Goal: Information Seeking & Learning: Learn about a topic

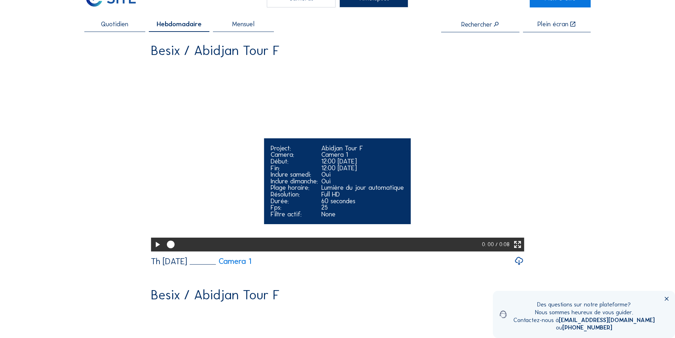
scroll to position [106, 0]
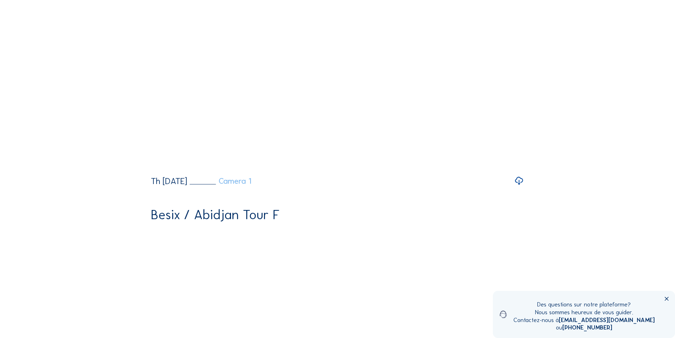
click at [251, 185] on link "Camera 1" at bounding box center [221, 181] width 62 height 8
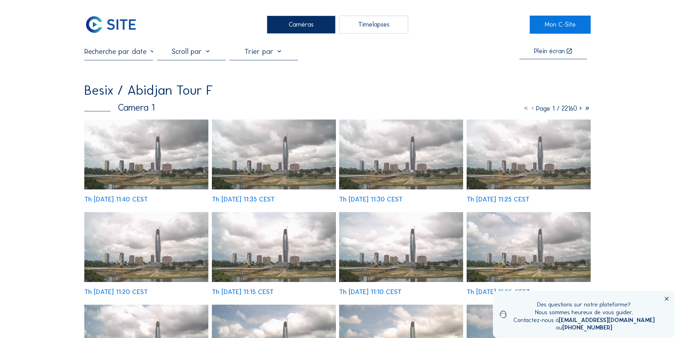
click at [131, 54] on input "text" at bounding box center [118, 51] width 69 height 9
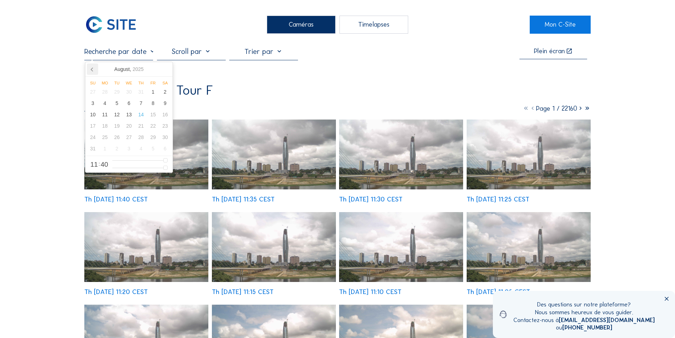
click at [90, 69] on icon at bounding box center [92, 68] width 11 height 11
click at [91, 69] on icon at bounding box center [92, 70] width 2 height 4
click at [92, 69] on icon at bounding box center [92, 70] width 2 height 4
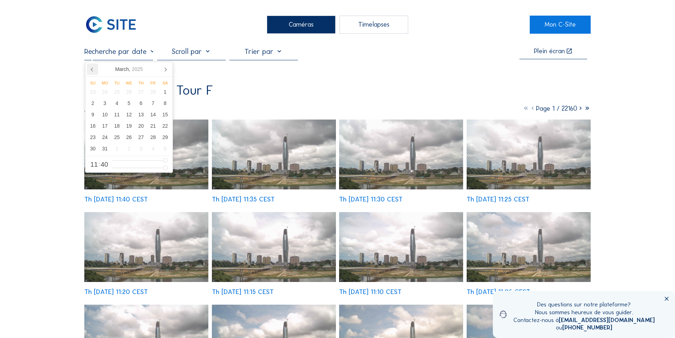
click at [92, 69] on icon at bounding box center [92, 70] width 2 height 4
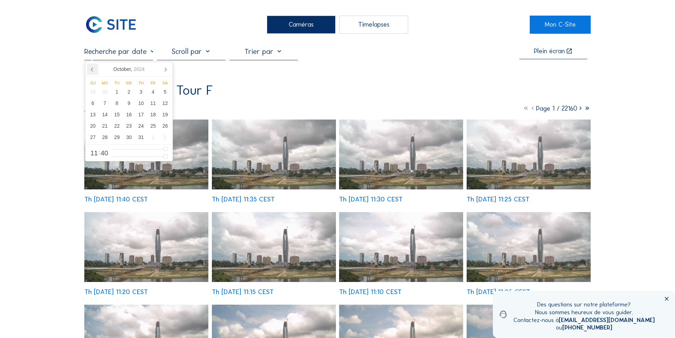
click at [92, 69] on icon at bounding box center [92, 70] width 2 height 4
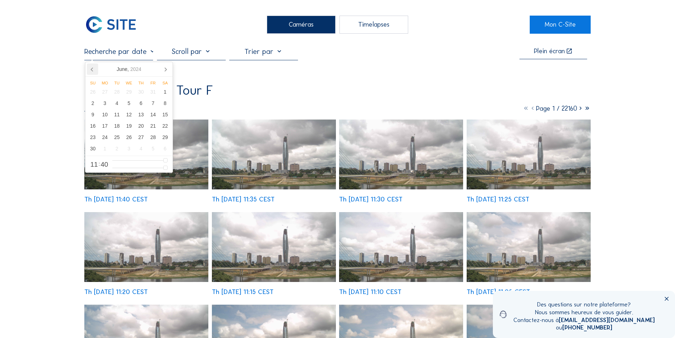
click at [92, 69] on icon at bounding box center [92, 70] width 2 height 4
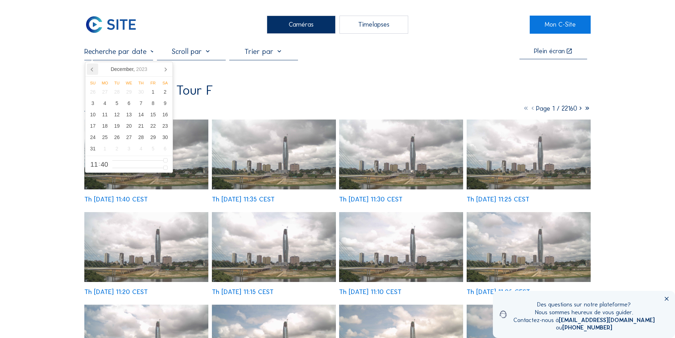
click at [92, 69] on icon at bounding box center [92, 70] width 2 height 4
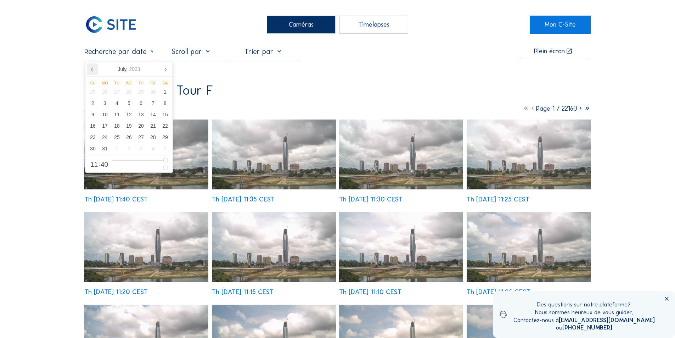
click at [92, 69] on icon at bounding box center [92, 70] width 2 height 4
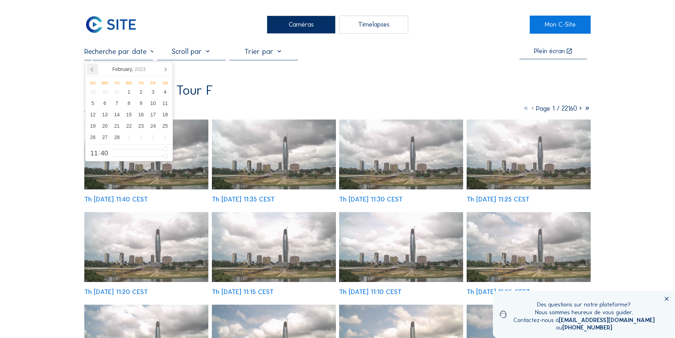
click at [92, 69] on icon at bounding box center [92, 70] width 2 height 4
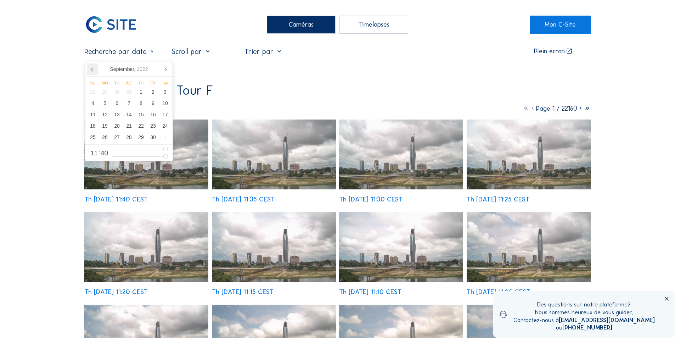
click at [92, 69] on icon at bounding box center [92, 70] width 2 height 4
click at [105, 91] on div "1" at bounding box center [105, 91] width 12 height 11
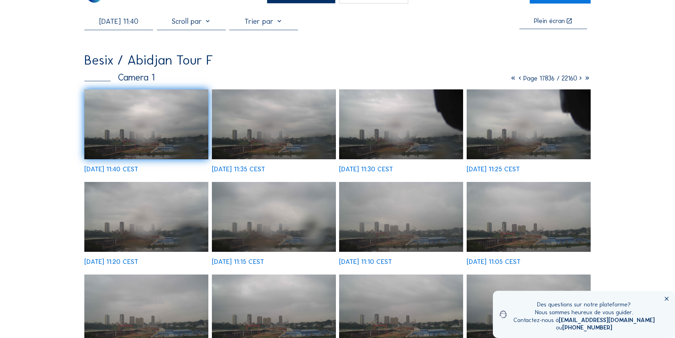
scroll to position [106, 0]
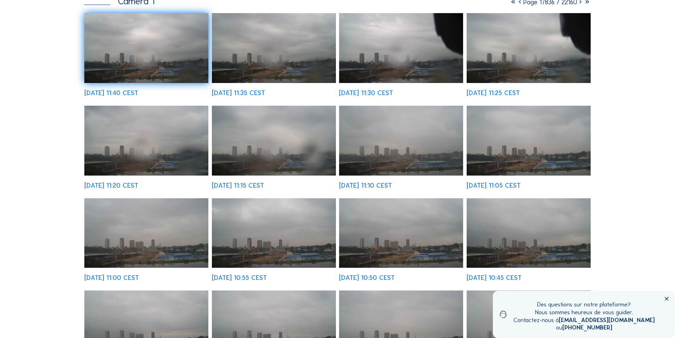
click at [301, 243] on img at bounding box center [274, 233] width 124 height 70
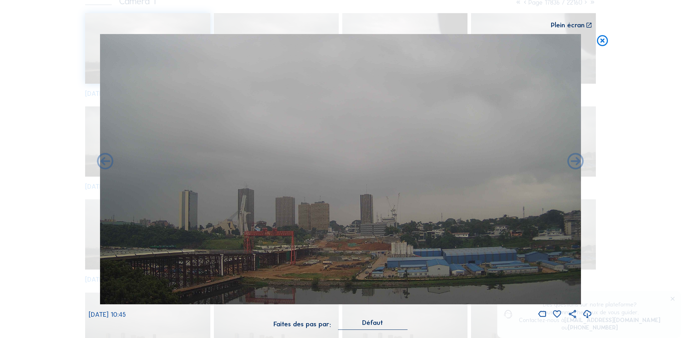
click at [586, 312] on icon at bounding box center [587, 314] width 10 height 12
click at [599, 38] on icon at bounding box center [602, 40] width 13 height 13
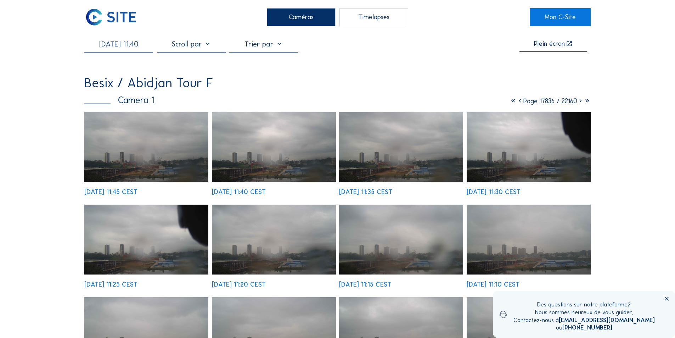
scroll to position [0, 0]
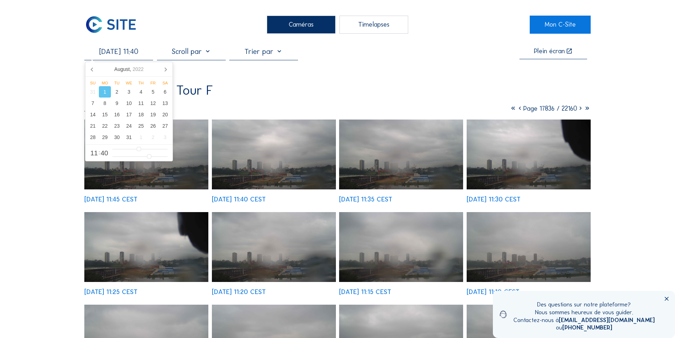
click at [122, 54] on input "[DATE] 11:40" at bounding box center [118, 51] width 69 height 9
click at [94, 115] on div "14" at bounding box center [93, 114] width 12 height 11
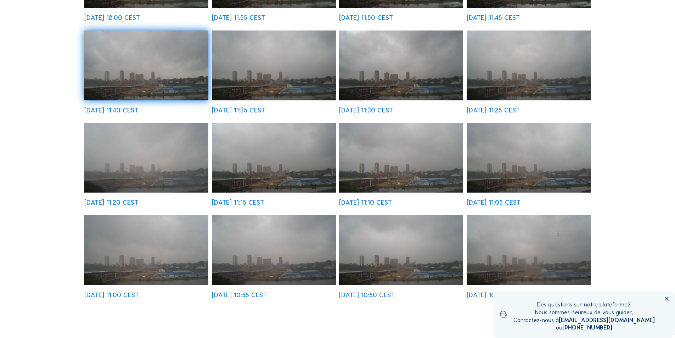
scroll to position [142, 0]
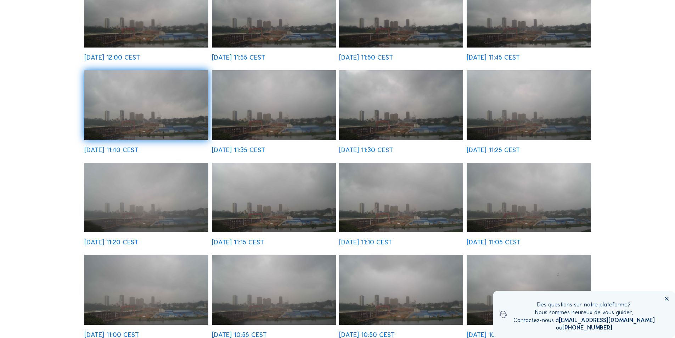
click at [287, 110] on img at bounding box center [274, 105] width 124 height 70
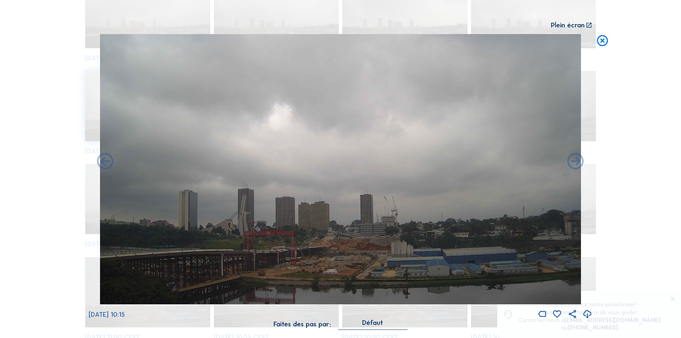
click at [585, 311] on icon at bounding box center [587, 314] width 10 height 12
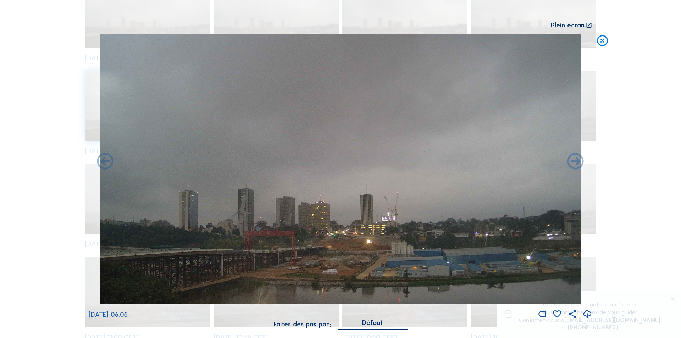
click at [587, 312] on icon at bounding box center [587, 314] width 10 height 12
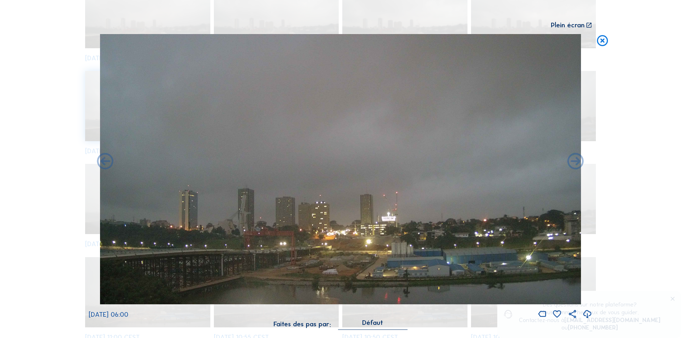
click at [619, 130] on div "Scroll pour voyager dans le temps | Appuie sur le 'Alt' [PERSON_NAME] + Scroll …" at bounding box center [340, 169] width 681 height 338
click at [602, 40] on icon at bounding box center [602, 40] width 13 height 13
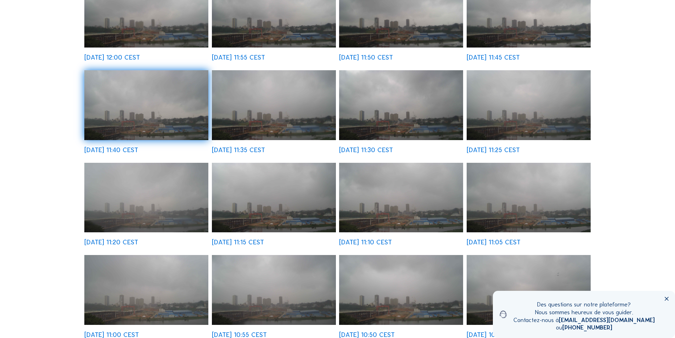
scroll to position [0, 0]
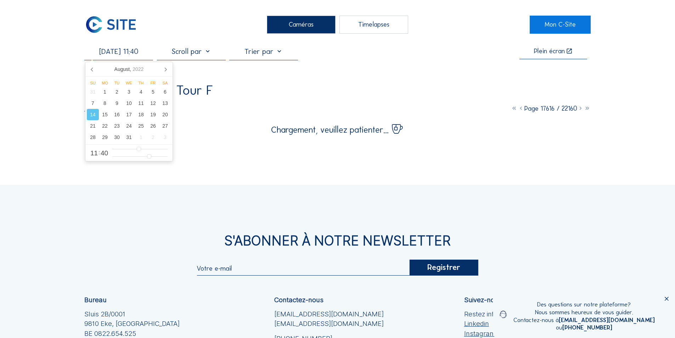
click at [130, 54] on input "[DATE] 11:40" at bounding box center [118, 51] width 69 height 9
click at [128, 138] on div "31" at bounding box center [129, 137] width 12 height 11
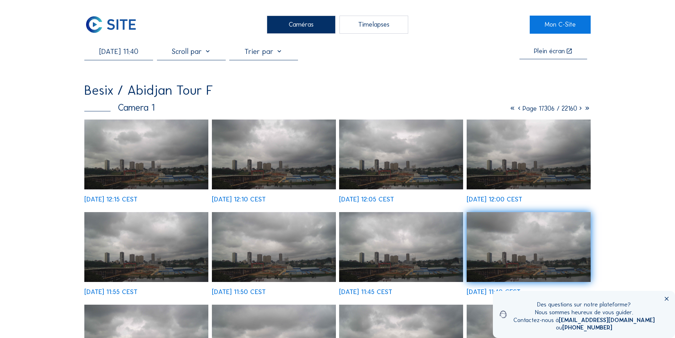
click at [184, 174] on img at bounding box center [146, 154] width 124 height 70
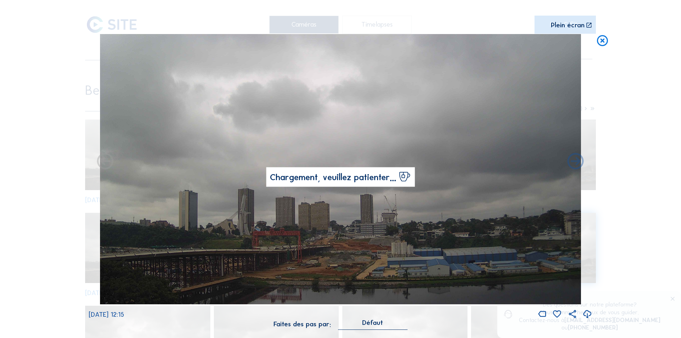
click at [585, 311] on icon at bounding box center [587, 314] width 10 height 12
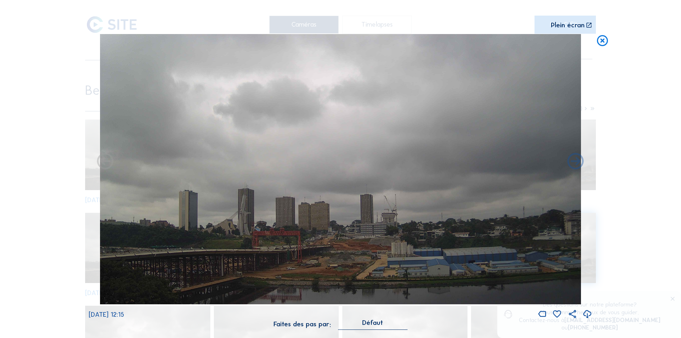
click at [632, 120] on div "Scroll pour voyager dans le temps | Appuie sur le 'Alt' [PERSON_NAME] + Scroll …" at bounding box center [340, 169] width 681 height 338
click at [603, 40] on icon at bounding box center [602, 40] width 13 height 13
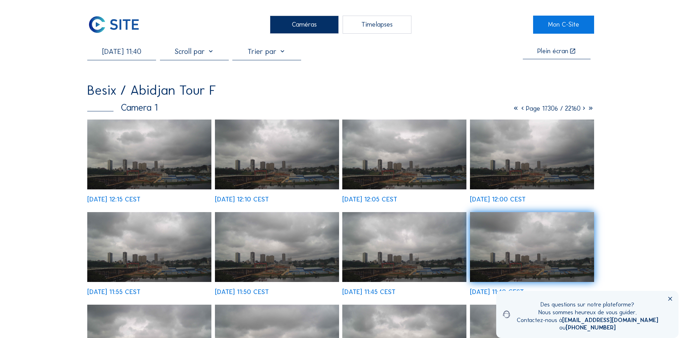
scroll to position [177, 0]
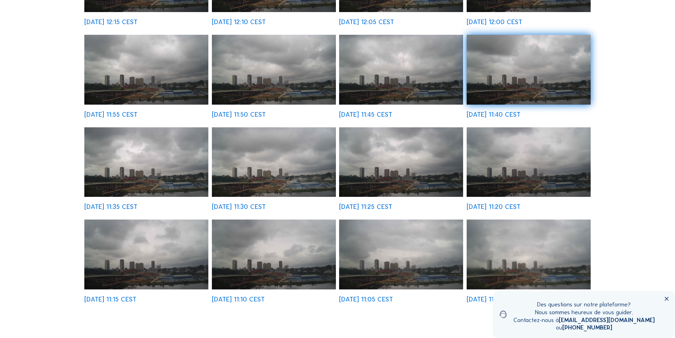
click at [280, 255] on img at bounding box center [274, 254] width 124 height 70
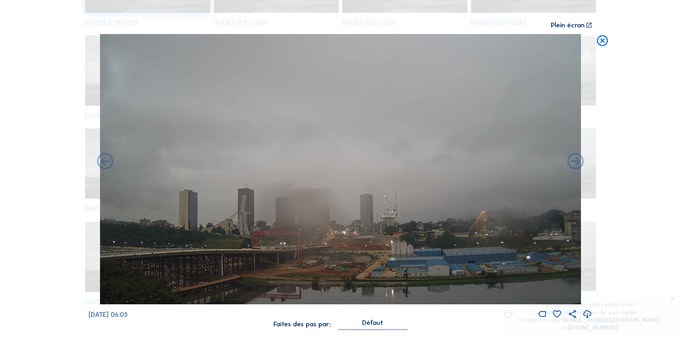
click at [588, 312] on icon at bounding box center [587, 314] width 10 height 12
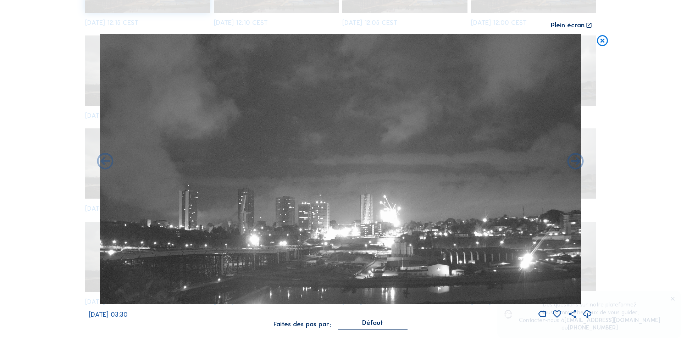
click at [585, 313] on icon at bounding box center [587, 314] width 10 height 12
click at [607, 183] on div "Scroll pour voyager dans le temps | Appuie sur le 'Alt' [PERSON_NAME] + Scroll …" at bounding box center [340, 169] width 681 height 338
click at [604, 39] on icon at bounding box center [602, 40] width 13 height 13
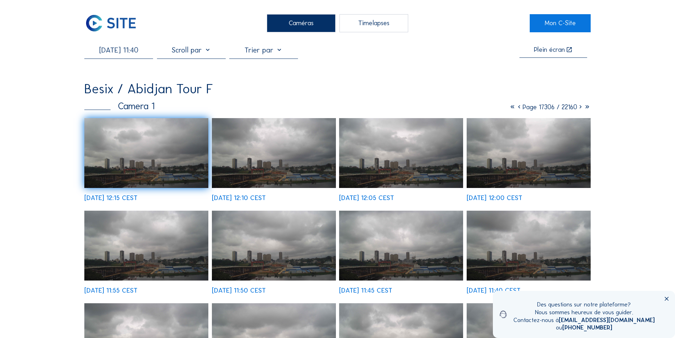
scroll to position [0, 0]
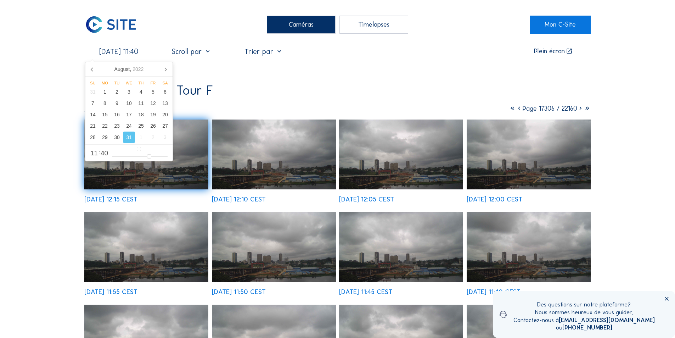
click at [130, 52] on input "[DATE] 11:40" at bounding box center [118, 51] width 69 height 9
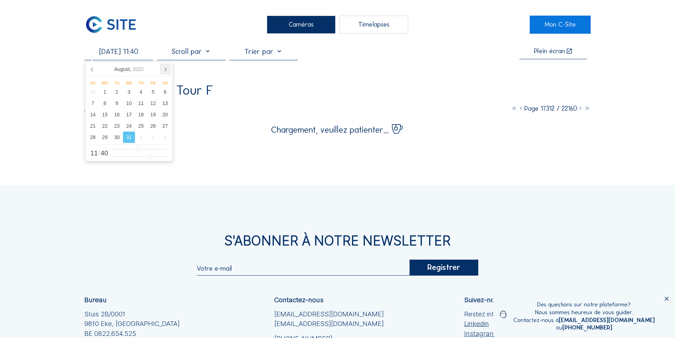
click at [165, 69] on icon at bounding box center [165, 68] width 11 height 11
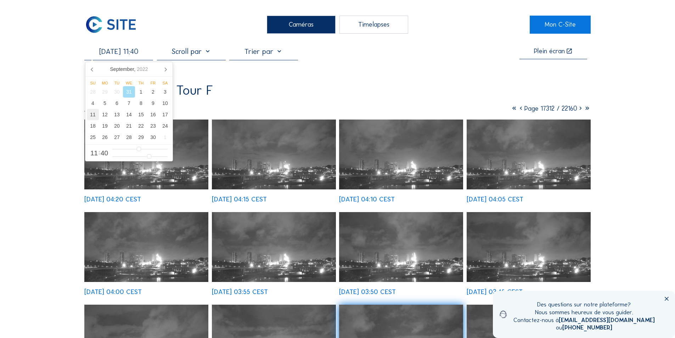
click at [92, 114] on div "11" at bounding box center [93, 114] width 12 height 11
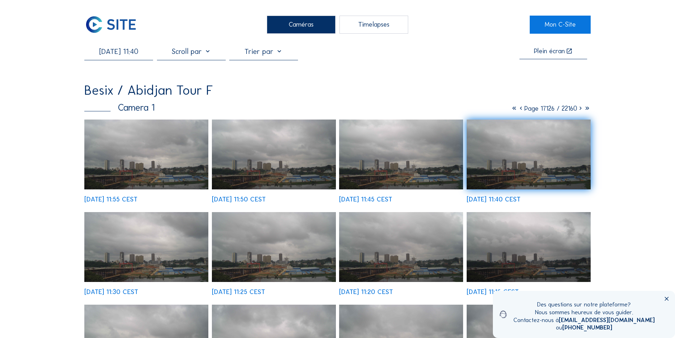
click at [426, 171] on img at bounding box center [401, 154] width 124 height 70
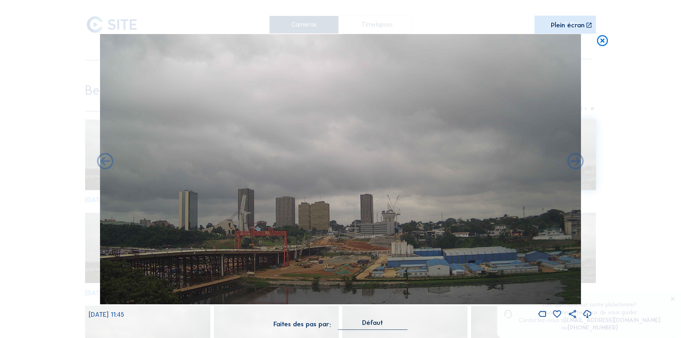
click at [586, 313] on icon at bounding box center [587, 314] width 10 height 12
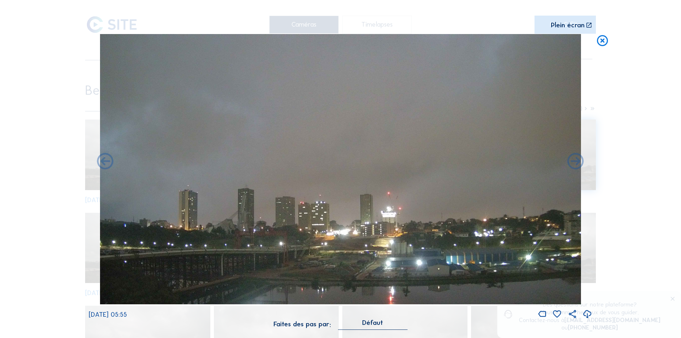
click at [585, 312] on icon at bounding box center [587, 314] width 10 height 12
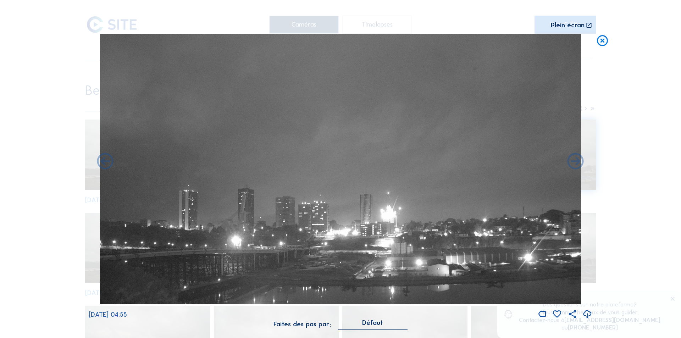
click at [585, 311] on icon at bounding box center [587, 314] width 10 height 12
click at [621, 179] on div "Scroll pour voyager dans le temps | Appuie sur le 'Alt' [PERSON_NAME] + Scroll …" at bounding box center [340, 169] width 681 height 338
click at [599, 39] on icon at bounding box center [602, 40] width 13 height 13
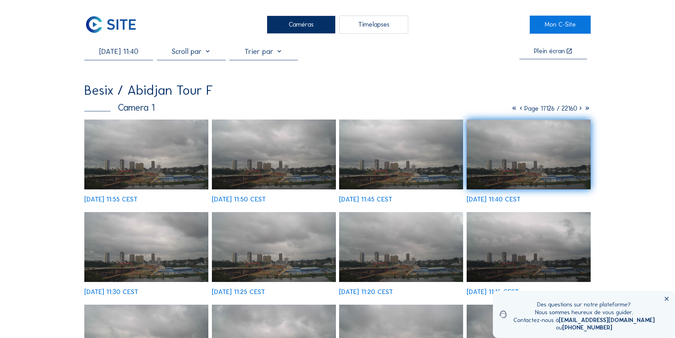
click at [123, 53] on input "[DATE] 11:40" at bounding box center [118, 51] width 69 height 9
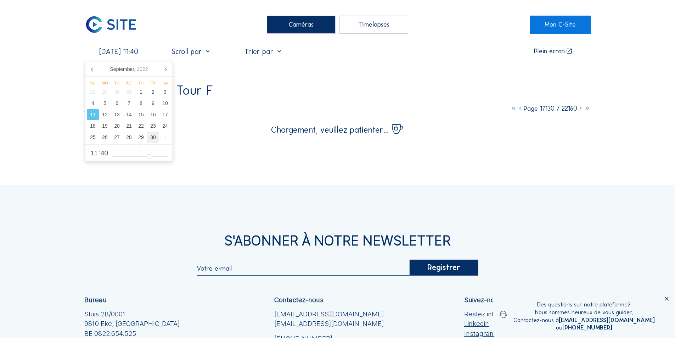
click at [154, 136] on div "30" at bounding box center [153, 137] width 12 height 11
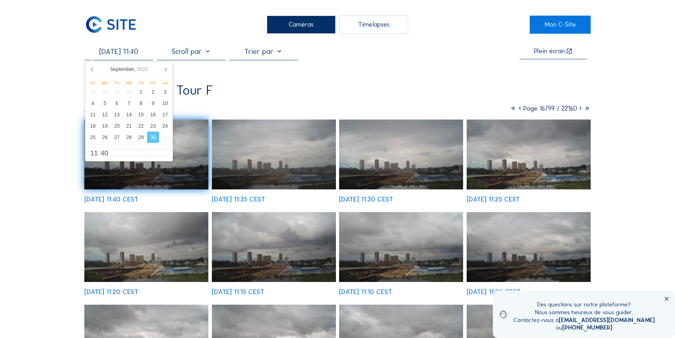
click at [411, 250] on img at bounding box center [401, 247] width 124 height 70
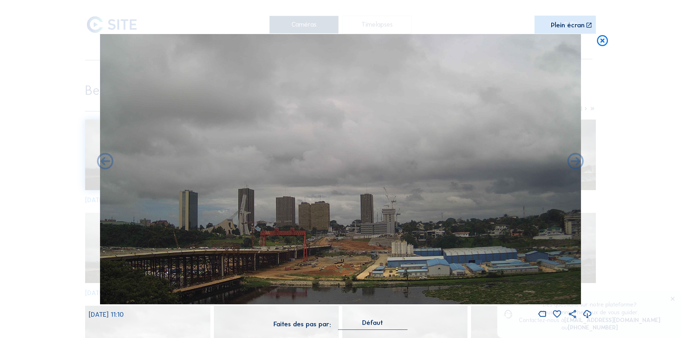
click at [587, 314] on icon at bounding box center [587, 314] width 10 height 12
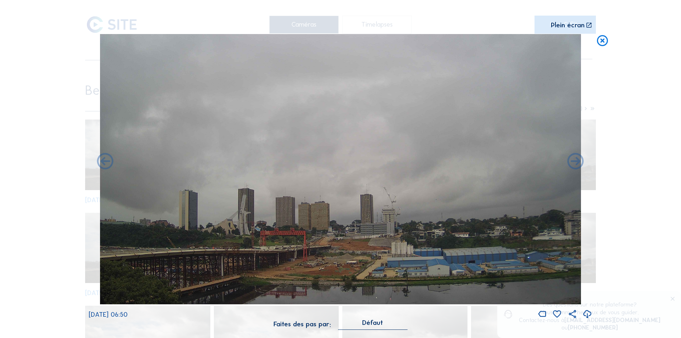
click at [585, 311] on icon at bounding box center [587, 314] width 10 height 12
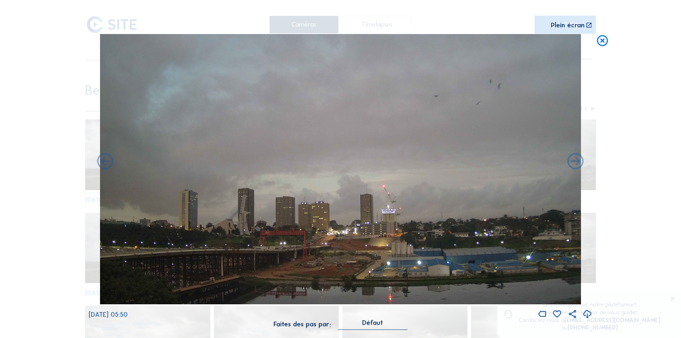
click at [587, 311] on icon at bounding box center [587, 314] width 10 height 12
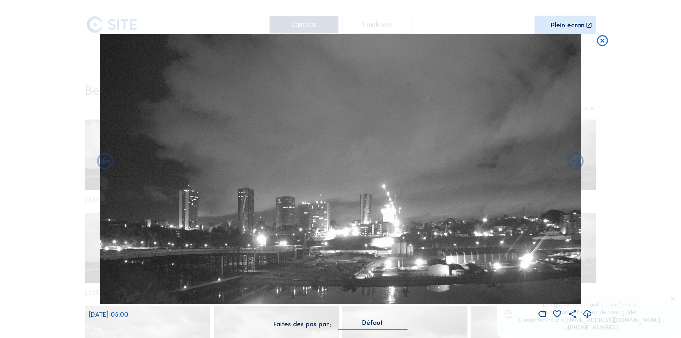
click at [588, 312] on icon at bounding box center [587, 314] width 10 height 12
click at [586, 311] on icon at bounding box center [587, 314] width 10 height 12
click at [618, 195] on div "Scroll pour voyager dans le temps | Appuie sur le 'Alt' [PERSON_NAME] + Scroll …" at bounding box center [340, 169] width 681 height 338
click at [603, 40] on icon at bounding box center [602, 40] width 13 height 13
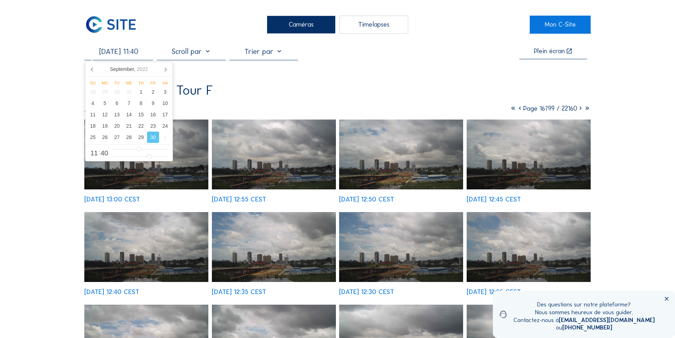
click at [115, 53] on input "[DATE] 11:40" at bounding box center [118, 51] width 69 height 9
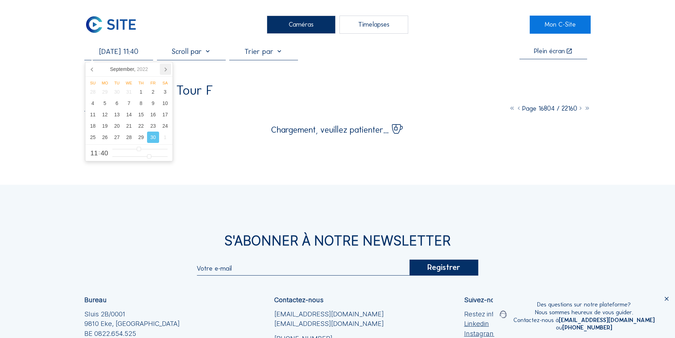
click at [164, 67] on icon at bounding box center [165, 68] width 11 height 11
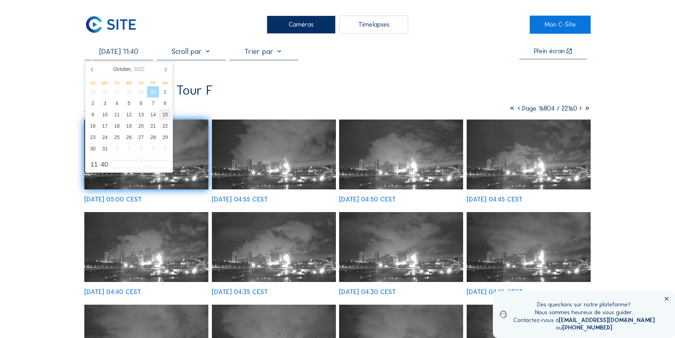
click at [166, 113] on div "15" at bounding box center [165, 114] width 12 height 11
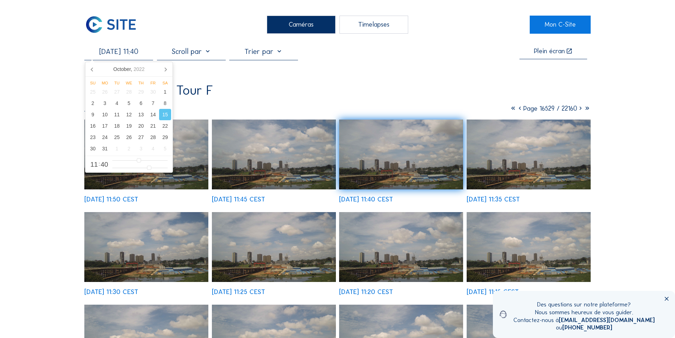
click at [190, 174] on img at bounding box center [146, 154] width 124 height 70
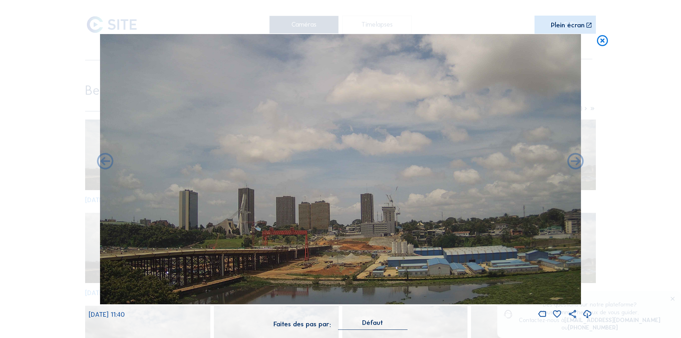
click at [587, 311] on icon at bounding box center [587, 314] width 10 height 12
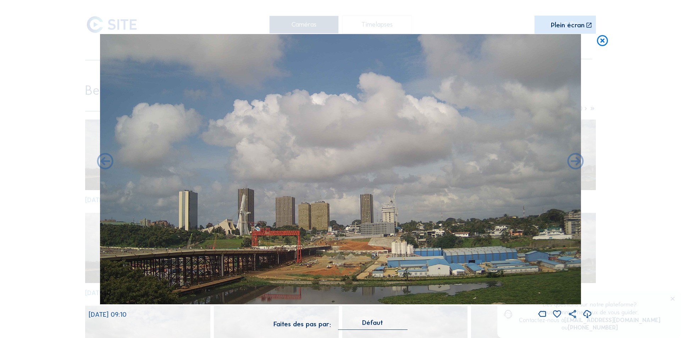
click at [586, 312] on icon at bounding box center [587, 314] width 10 height 12
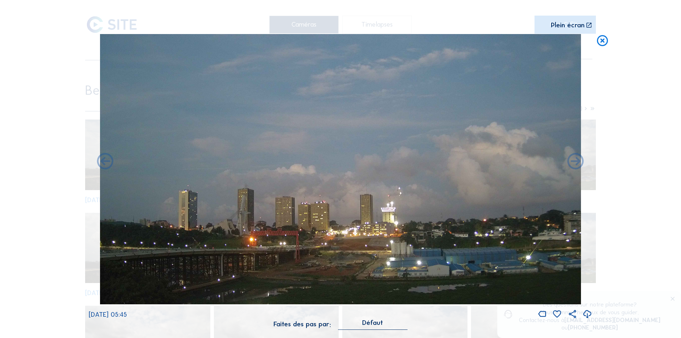
click at [587, 311] on icon at bounding box center [587, 314] width 10 height 12
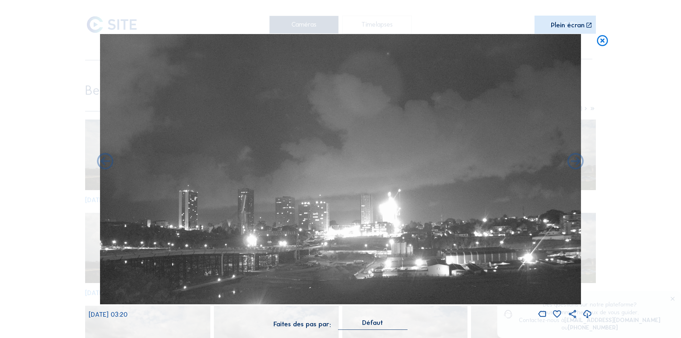
click at [588, 313] on icon at bounding box center [587, 314] width 10 height 12
click at [616, 178] on div "Scroll pour voyager dans le temps | Appuie sur le 'Alt' [PERSON_NAME] + Scroll …" at bounding box center [340, 169] width 681 height 338
click at [605, 39] on icon at bounding box center [602, 40] width 13 height 13
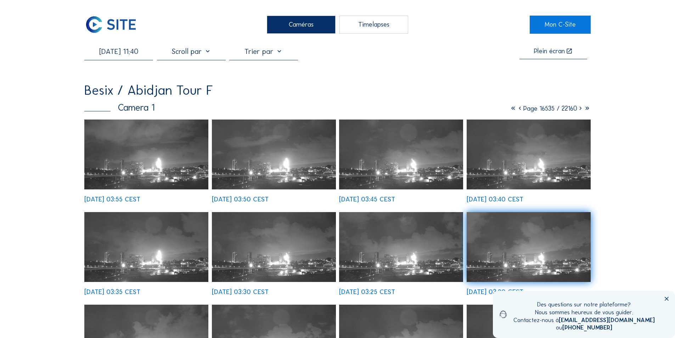
click at [131, 53] on input "[DATE] 11:40" at bounding box center [118, 51] width 69 height 9
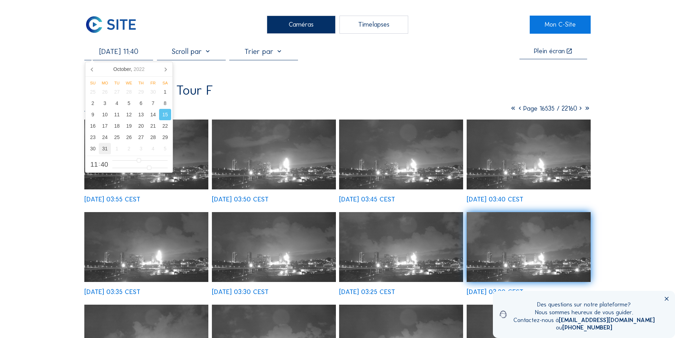
click at [106, 150] on div "31" at bounding box center [105, 148] width 12 height 11
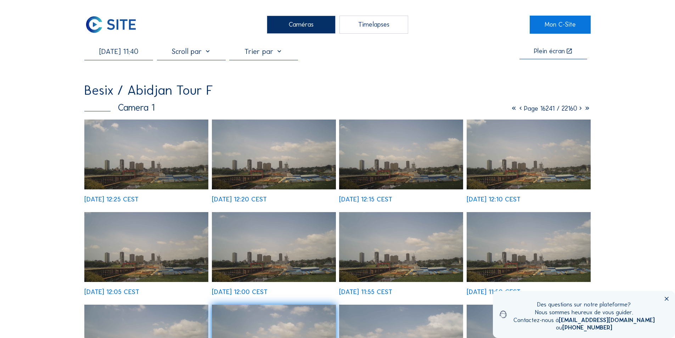
click at [192, 173] on img at bounding box center [146, 154] width 124 height 70
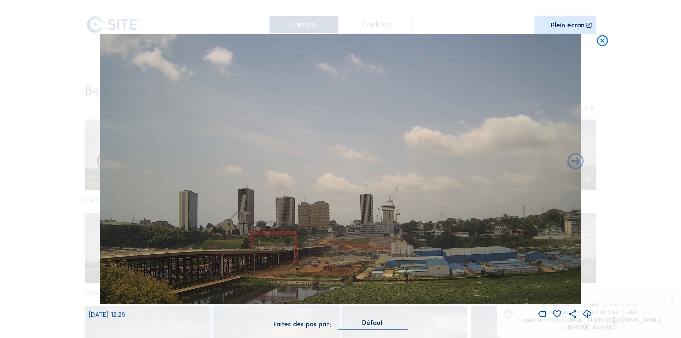
click at [587, 312] on icon at bounding box center [587, 314] width 10 height 12
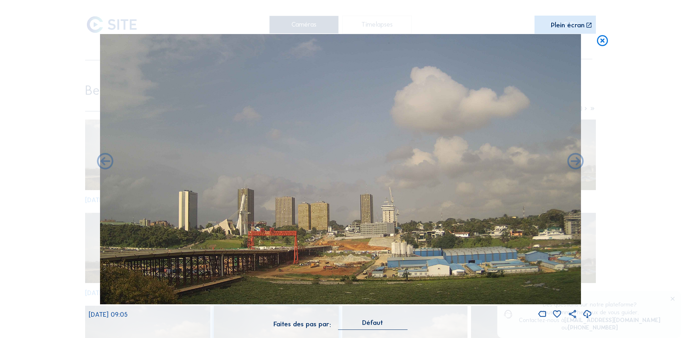
drag, startPoint x: 585, startPoint y: 312, endPoint x: 578, endPoint y: 305, distance: 9.5
click at [585, 311] on icon at bounding box center [587, 314] width 10 height 12
click at [587, 314] on icon at bounding box center [587, 314] width 10 height 12
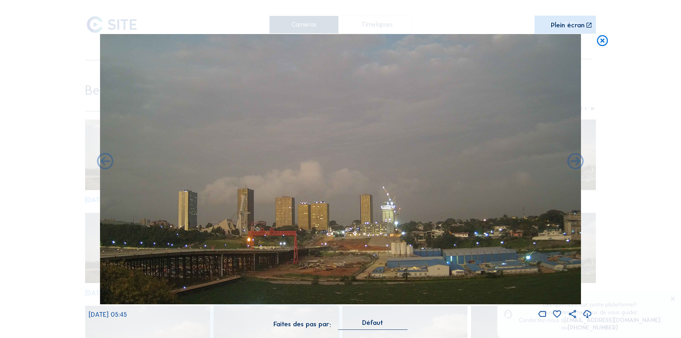
click at [588, 313] on icon at bounding box center [587, 314] width 10 height 12
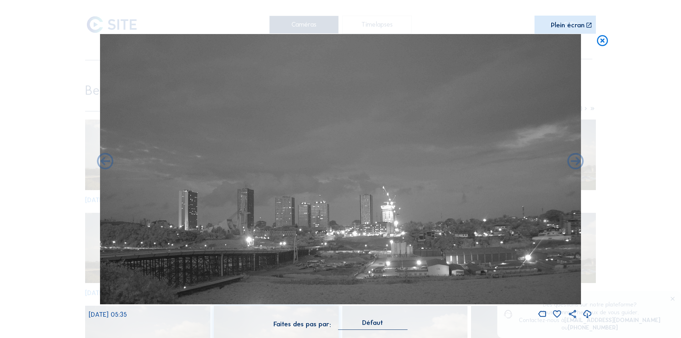
click at [587, 313] on icon at bounding box center [587, 314] width 10 height 12
click at [613, 170] on div "Scroll pour voyager dans le temps | Appuie sur le 'Alt' [PERSON_NAME] + Scroll …" at bounding box center [340, 169] width 681 height 338
click at [599, 39] on icon at bounding box center [602, 40] width 13 height 13
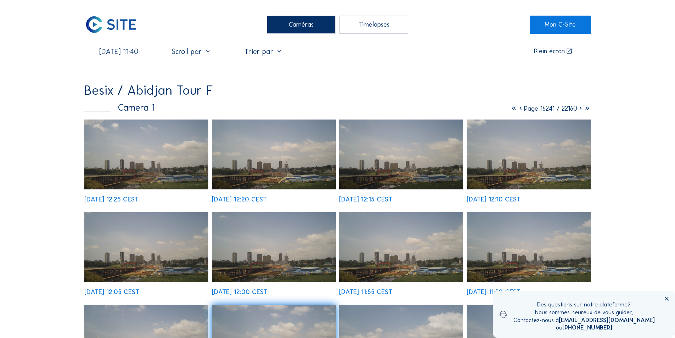
click at [127, 52] on input "[DATE] 11:40" at bounding box center [118, 51] width 69 height 9
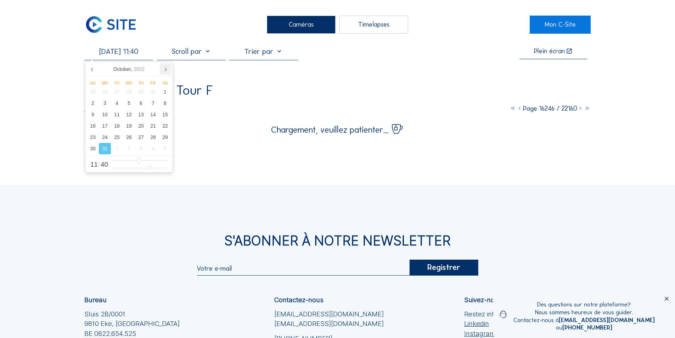
click at [165, 68] on icon at bounding box center [166, 70] width 2 height 4
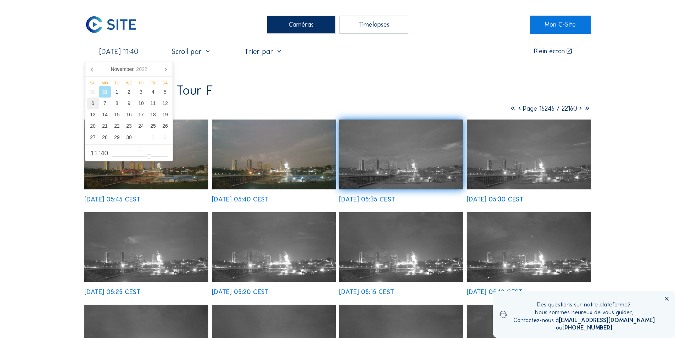
click at [92, 102] on div "6" at bounding box center [93, 102] width 12 height 11
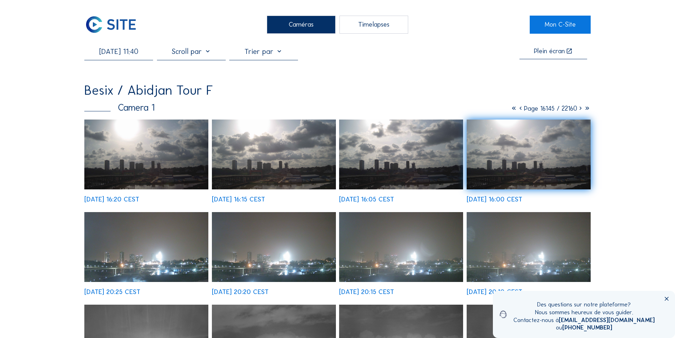
click at [167, 266] on img at bounding box center [146, 247] width 124 height 70
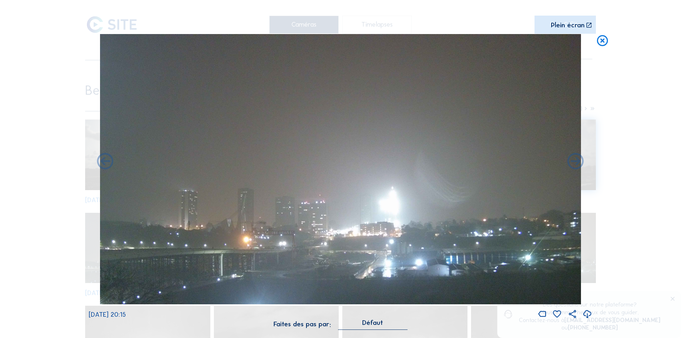
click at [586, 313] on icon at bounding box center [587, 314] width 10 height 12
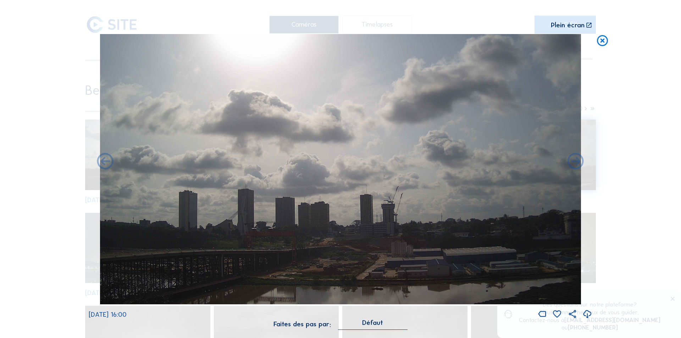
click at [586, 313] on icon at bounding box center [587, 314] width 10 height 12
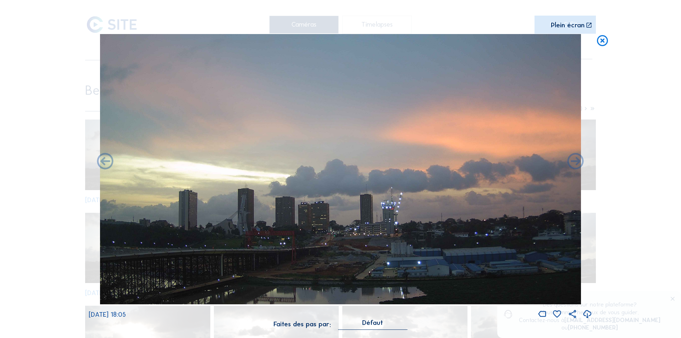
click at [587, 311] on icon at bounding box center [587, 314] width 10 height 12
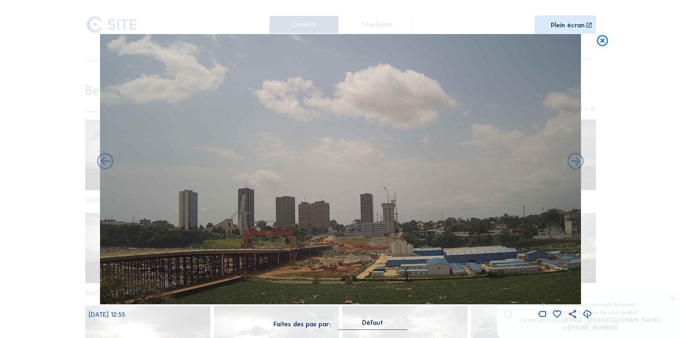
click at [587, 312] on icon at bounding box center [587, 314] width 10 height 12
click at [631, 179] on div "Scroll pour voyager dans le temps | Appuie sur le 'Alt' [PERSON_NAME] + Scroll …" at bounding box center [340, 169] width 681 height 338
click at [601, 39] on icon at bounding box center [602, 40] width 13 height 13
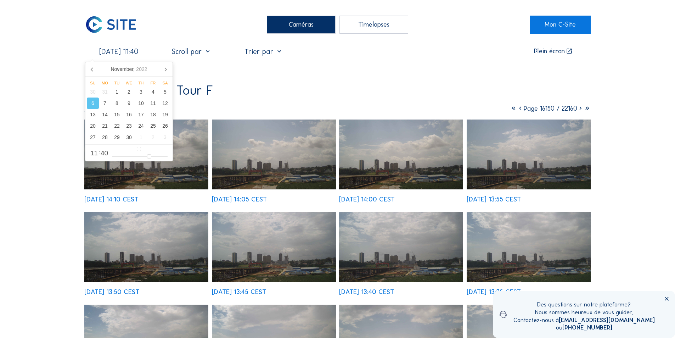
click at [123, 55] on input "[DATE] 11:40" at bounding box center [118, 51] width 69 height 9
click at [129, 137] on div "30" at bounding box center [129, 137] width 12 height 11
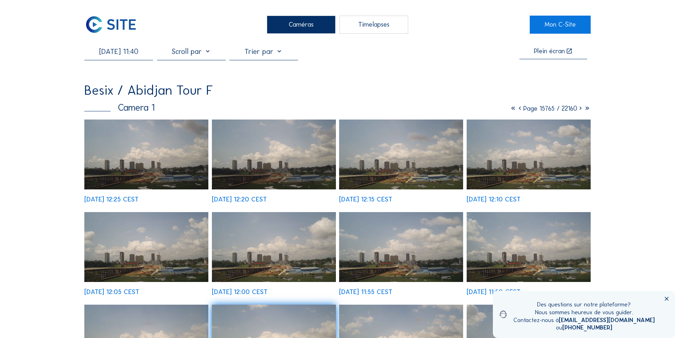
click at [401, 168] on img at bounding box center [401, 154] width 124 height 70
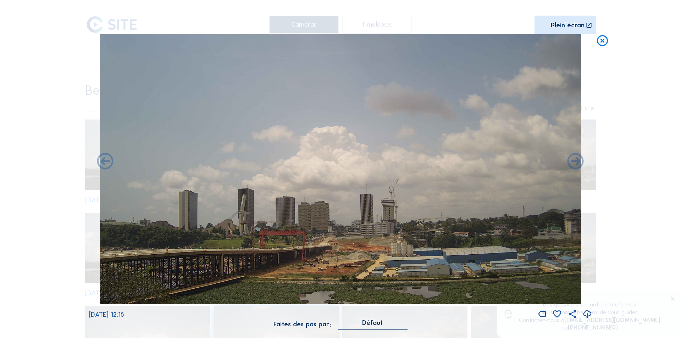
click at [585, 313] on icon at bounding box center [587, 314] width 10 height 12
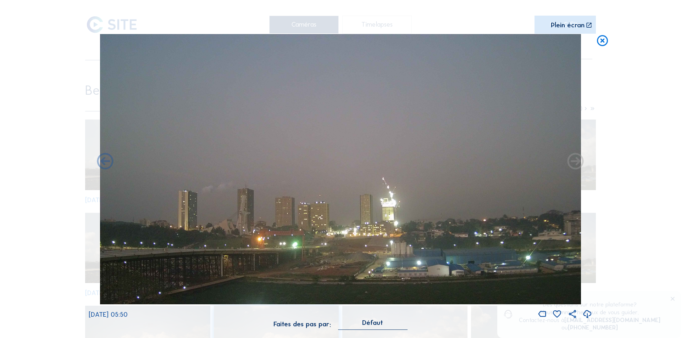
click at [586, 313] on icon at bounding box center [587, 314] width 10 height 12
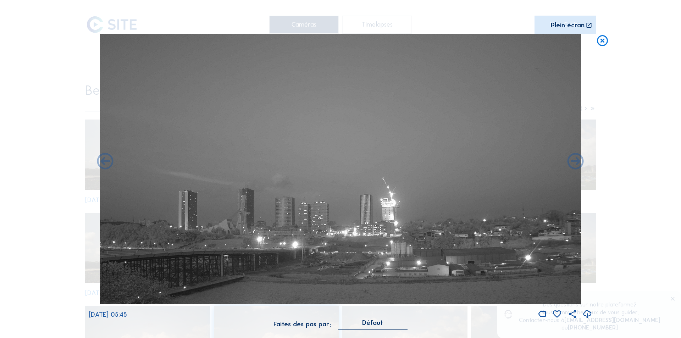
click at [585, 311] on icon at bounding box center [587, 314] width 10 height 12
click at [586, 313] on icon at bounding box center [587, 314] width 10 height 12
click at [618, 189] on div "Scroll pour voyager dans le temps | Appuie sur le 'Alt' [PERSON_NAME] + Scroll …" at bounding box center [340, 169] width 681 height 338
click at [601, 39] on icon at bounding box center [602, 40] width 13 height 13
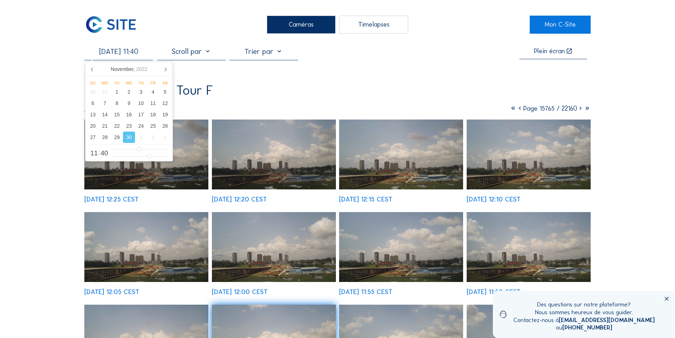
click at [127, 53] on input "[DATE] 11:40" at bounding box center [118, 51] width 69 height 9
click at [166, 68] on icon at bounding box center [165, 68] width 11 height 11
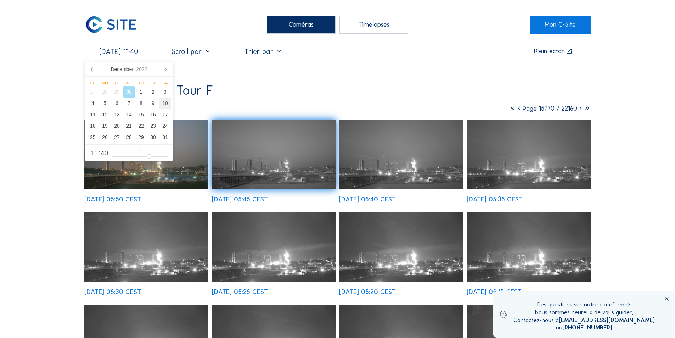
click at [165, 102] on div "10" at bounding box center [165, 102] width 12 height 11
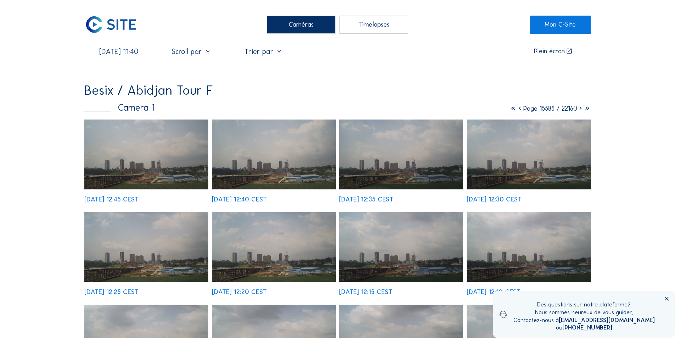
click at [166, 172] on img at bounding box center [146, 154] width 124 height 70
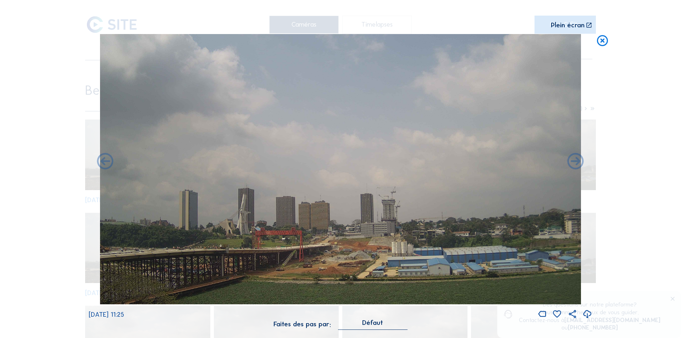
click at [586, 312] on icon at bounding box center [587, 314] width 10 height 12
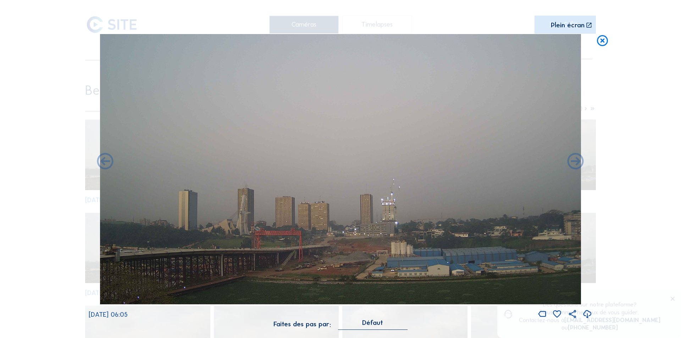
click at [587, 311] on icon at bounding box center [587, 314] width 10 height 12
click at [587, 313] on icon at bounding box center [587, 314] width 10 height 12
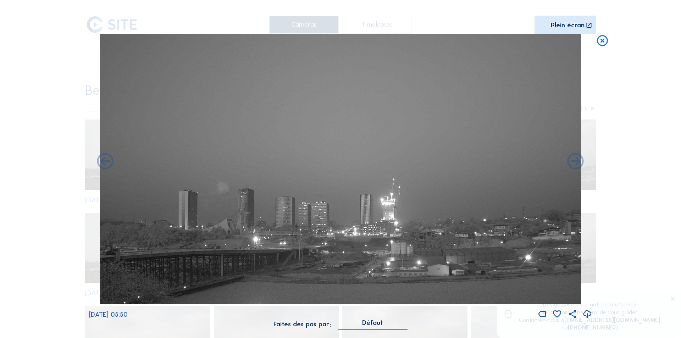
click at [587, 312] on icon at bounding box center [587, 314] width 10 height 12
click at [587, 311] on icon at bounding box center [587, 314] width 10 height 12
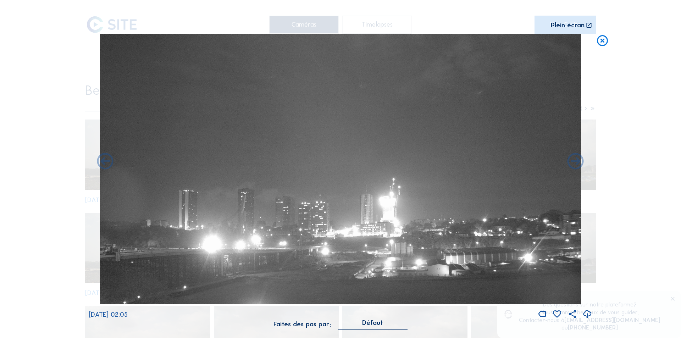
click at [587, 313] on icon at bounding box center [587, 314] width 10 height 12
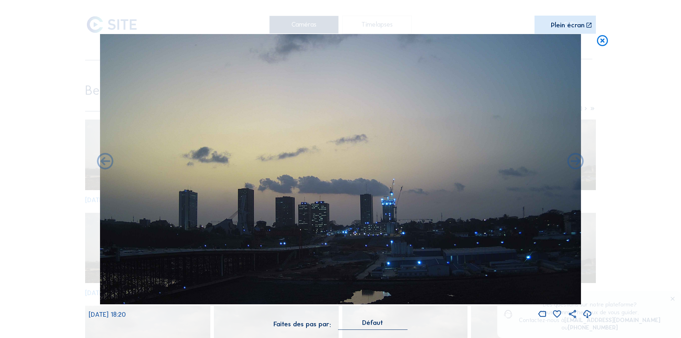
click at [586, 311] on icon at bounding box center [587, 314] width 10 height 12
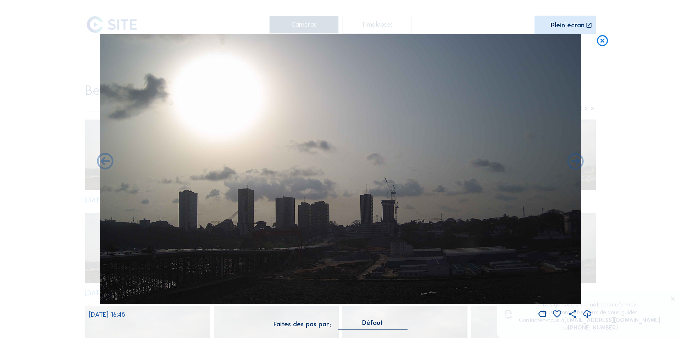
click at [625, 196] on div "Scroll pour voyager dans le temps | Appuie sur le 'Alt' [PERSON_NAME] + Scroll …" at bounding box center [340, 169] width 681 height 338
click at [601, 38] on icon at bounding box center [602, 40] width 13 height 13
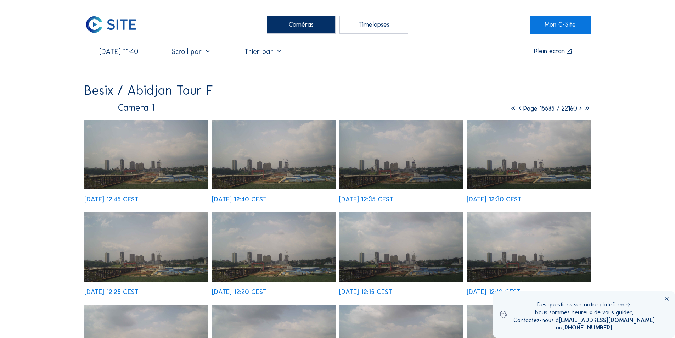
click at [127, 52] on input "[DATE] 11:40" at bounding box center [118, 51] width 69 height 9
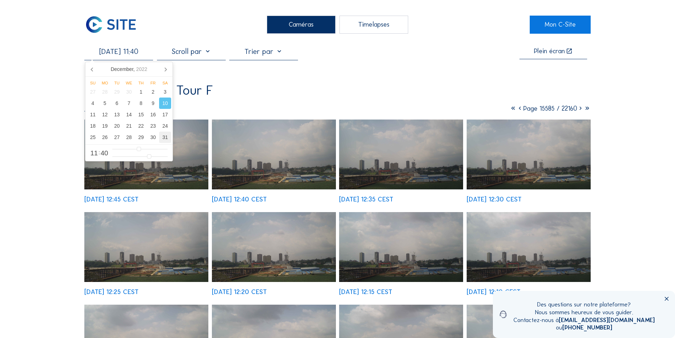
click at [164, 138] on div "31" at bounding box center [165, 137] width 12 height 11
type input "[DATE] 11:40"
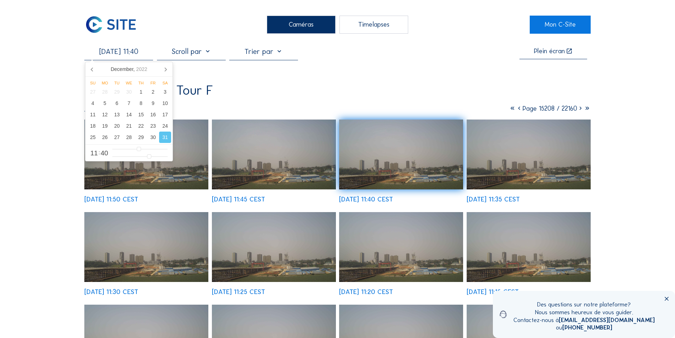
click at [190, 167] on img at bounding box center [146, 154] width 124 height 70
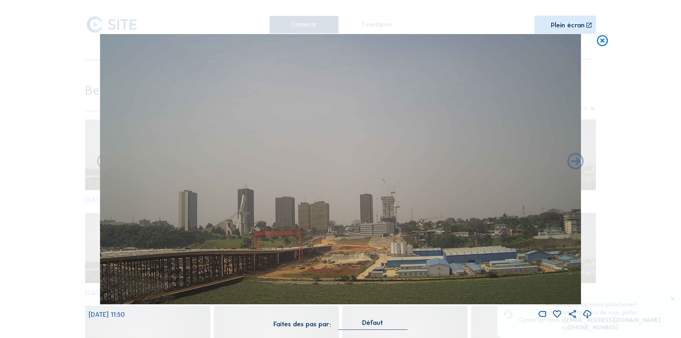
click at [587, 313] on icon at bounding box center [587, 314] width 10 height 12
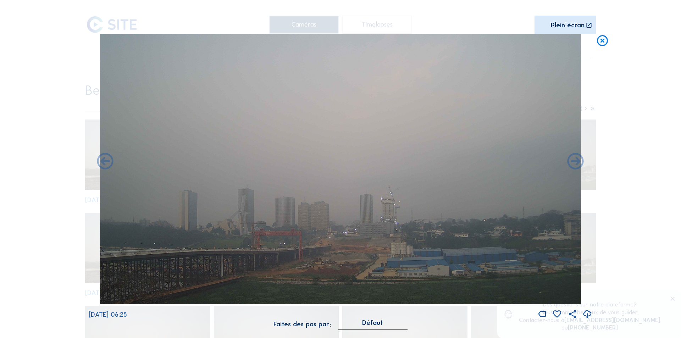
click at [585, 312] on icon at bounding box center [587, 314] width 10 height 12
click at [587, 312] on icon at bounding box center [587, 314] width 10 height 12
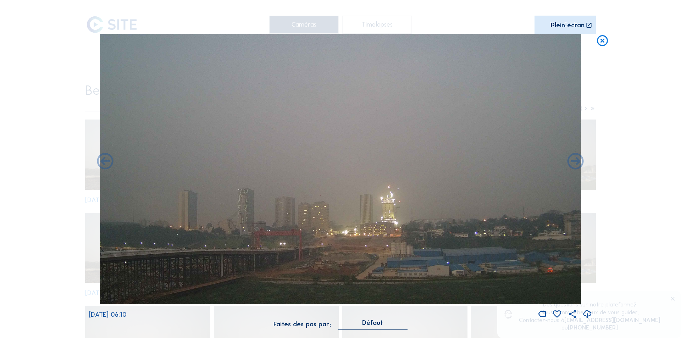
click at [586, 314] on icon at bounding box center [587, 314] width 10 height 12
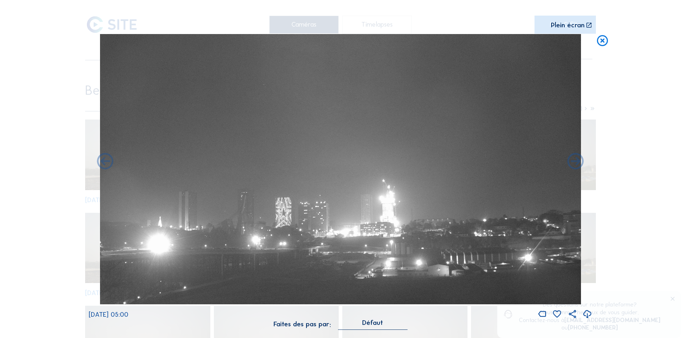
click at [586, 313] on icon at bounding box center [587, 314] width 10 height 12
click at [631, 197] on div "Scroll pour voyager dans le temps | Appuie sur le 'Alt' [PERSON_NAME] + Scroll …" at bounding box center [340, 169] width 681 height 338
click at [602, 41] on icon at bounding box center [602, 40] width 13 height 13
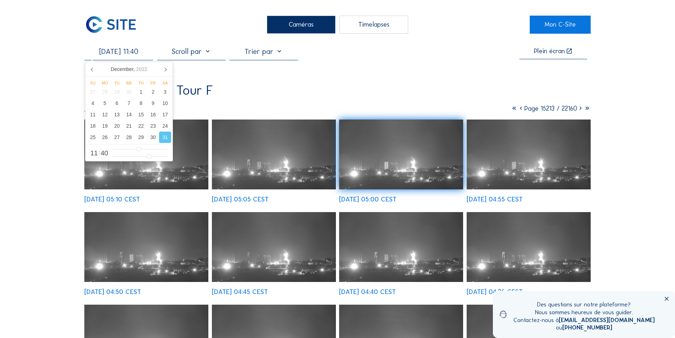
click at [130, 53] on input "[DATE] 11:40" at bounding box center [118, 51] width 69 height 9
click at [208, 52] on div at bounding box center [191, 53] width 69 height 13
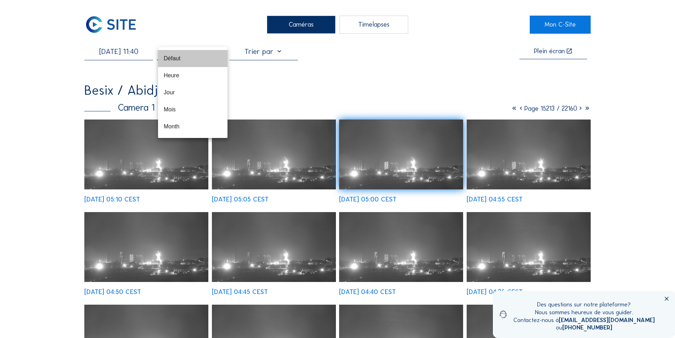
click at [208, 52] on div "Défaut" at bounding box center [193, 58] width 58 height 15
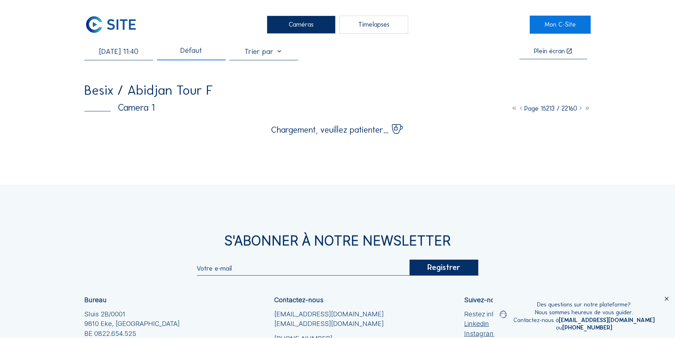
click at [208, 52] on div "Défaut" at bounding box center [191, 53] width 69 height 13
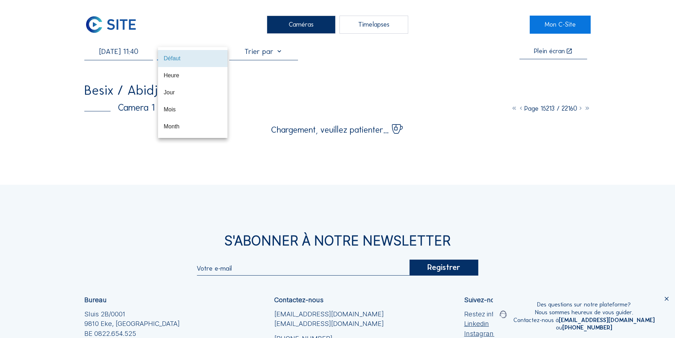
click at [132, 52] on input "[DATE] 11:40" at bounding box center [118, 51] width 69 height 9
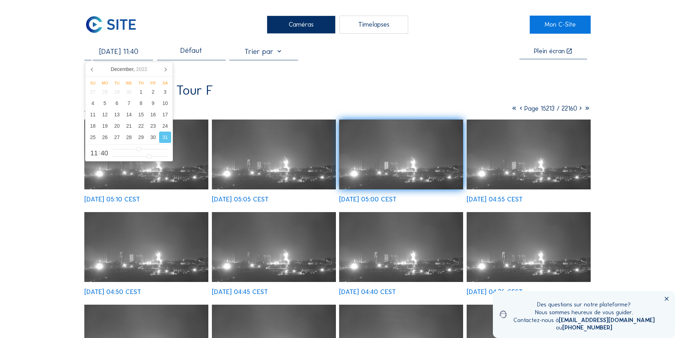
click at [283, 54] on div at bounding box center [263, 53] width 69 height 13
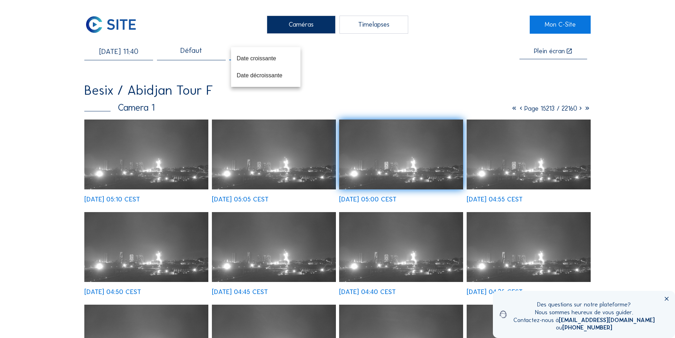
click at [429, 74] on div "[DATE] 11:40 Défaut Plein écran Besix / [GEOGRAPHIC_DATA] Tour F Camera 1 Page …" at bounding box center [337, 263] width 507 height 433
click at [303, 22] on div "Caméras" at bounding box center [301, 25] width 69 height 18
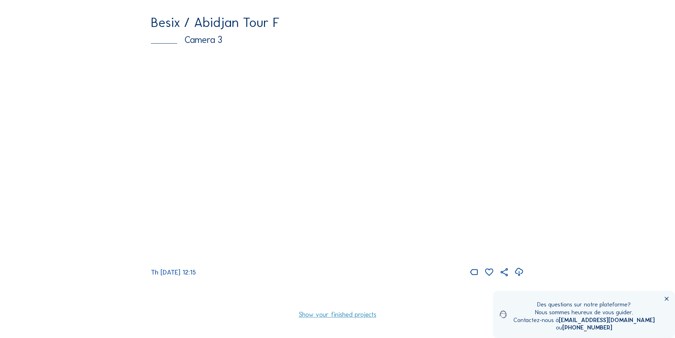
scroll to position [603, 0]
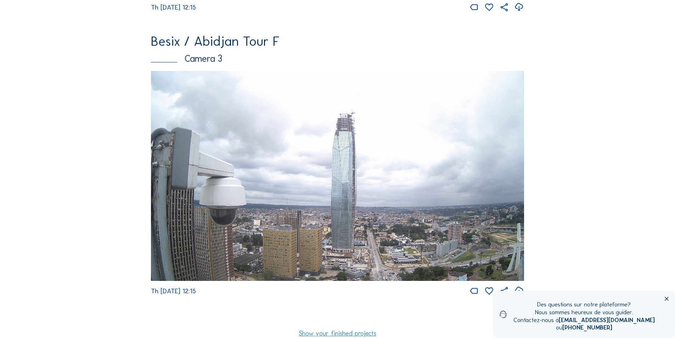
click at [202, 63] on div "Camera 3" at bounding box center [337, 58] width 373 height 9
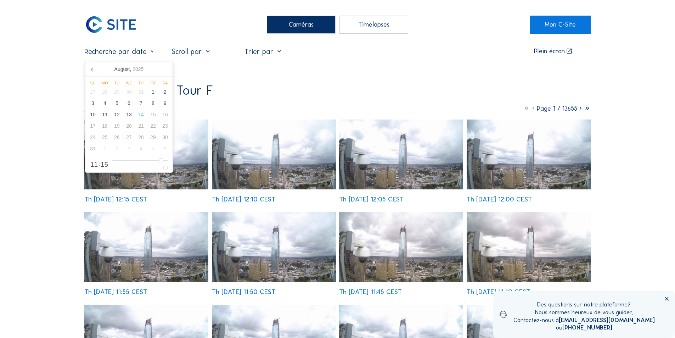
click at [133, 52] on input "text" at bounding box center [118, 51] width 69 height 9
click at [92, 69] on icon at bounding box center [92, 68] width 11 height 11
click at [91, 69] on icon at bounding box center [92, 70] width 2 height 4
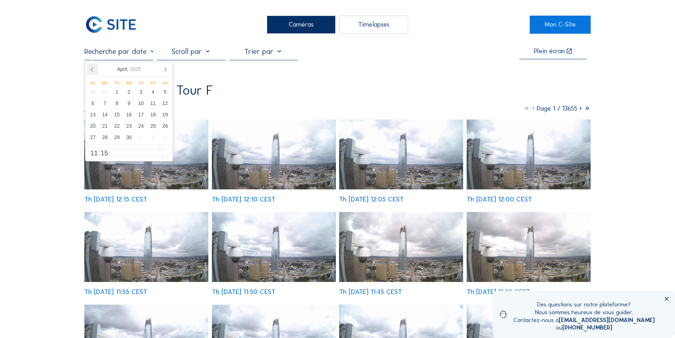
click at [91, 69] on icon at bounding box center [92, 70] width 2 height 4
click at [93, 69] on icon at bounding box center [92, 68] width 11 height 11
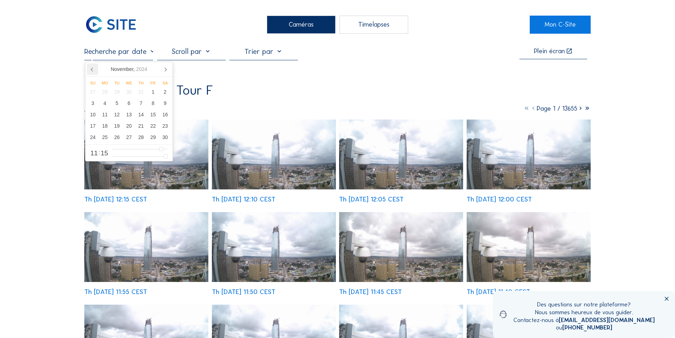
click at [93, 69] on icon at bounding box center [92, 68] width 11 height 11
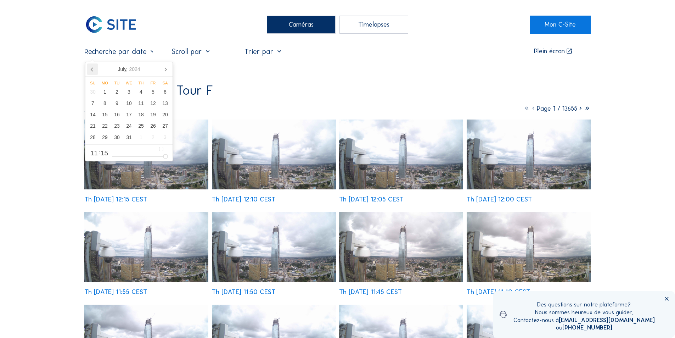
click at [93, 69] on icon at bounding box center [92, 68] width 11 height 11
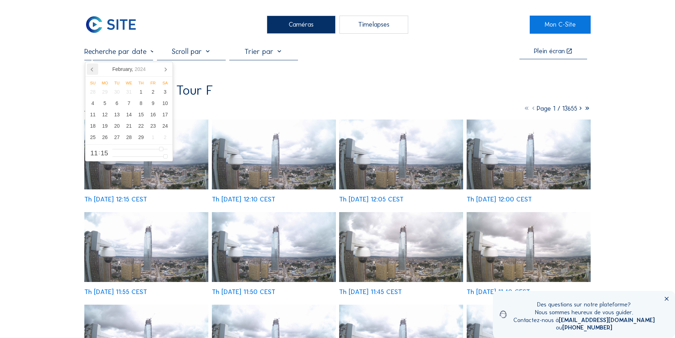
click at [93, 69] on icon at bounding box center [92, 68] width 11 height 11
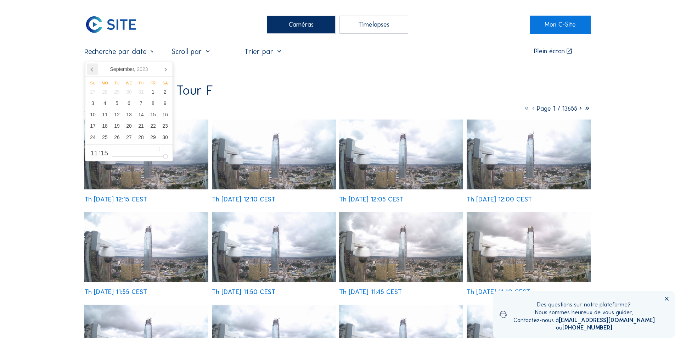
click at [93, 69] on icon at bounding box center [92, 68] width 11 height 11
click at [93, 69] on nav "[DATE]" at bounding box center [128, 69] width 87 height 15
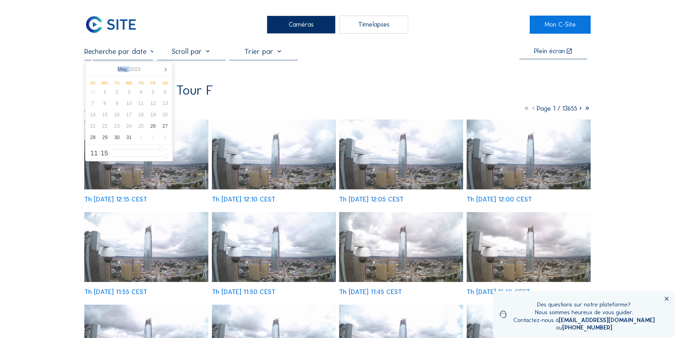
click at [93, 69] on nav "[DATE]" at bounding box center [128, 69] width 87 height 15
click at [89, 70] on nav "[DATE]" at bounding box center [128, 69] width 87 height 15
click at [167, 69] on icon at bounding box center [166, 70] width 2 height 4
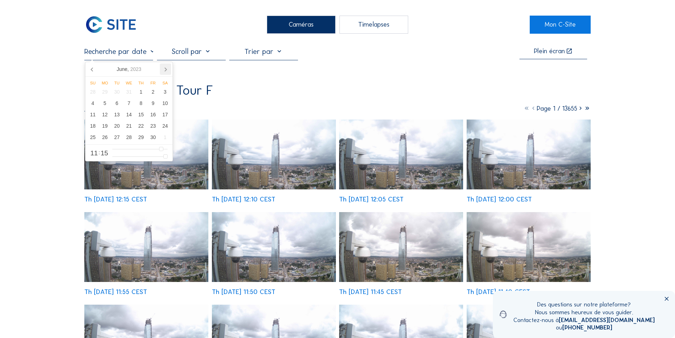
click at [165, 67] on icon at bounding box center [165, 68] width 11 height 11
click at [90, 67] on icon at bounding box center [92, 68] width 11 height 11
click at [91, 67] on icon at bounding box center [92, 68] width 11 height 11
click at [91, 67] on nav "[DATE]" at bounding box center [128, 69] width 87 height 15
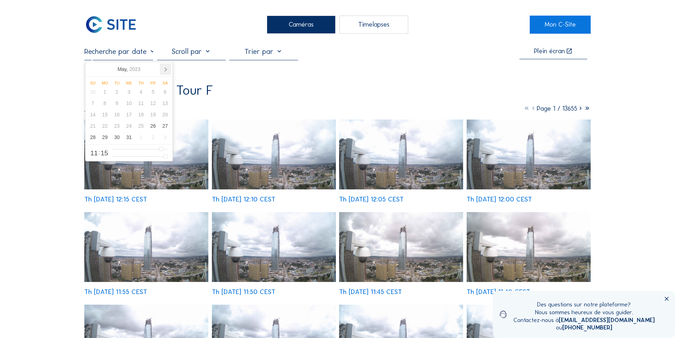
click at [165, 69] on icon at bounding box center [165, 68] width 11 height 11
click at [91, 68] on icon at bounding box center [92, 68] width 11 height 11
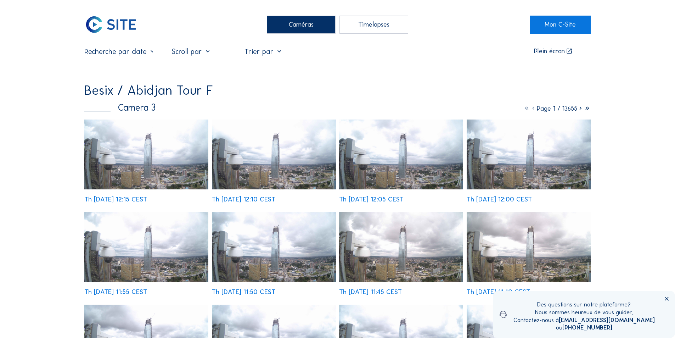
click at [303, 21] on div "Caméras" at bounding box center [301, 25] width 69 height 18
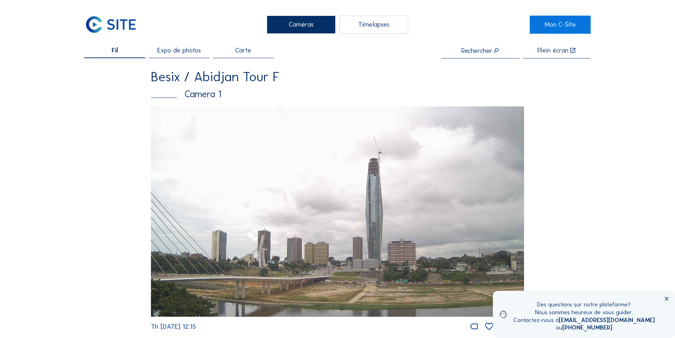
click at [205, 94] on div "Camera 1" at bounding box center [337, 93] width 373 height 9
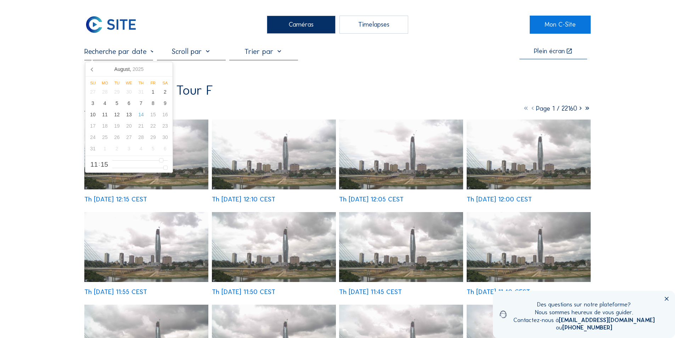
click at [136, 55] on input "text" at bounding box center [118, 51] width 69 height 9
click at [90, 69] on icon at bounding box center [92, 68] width 11 height 11
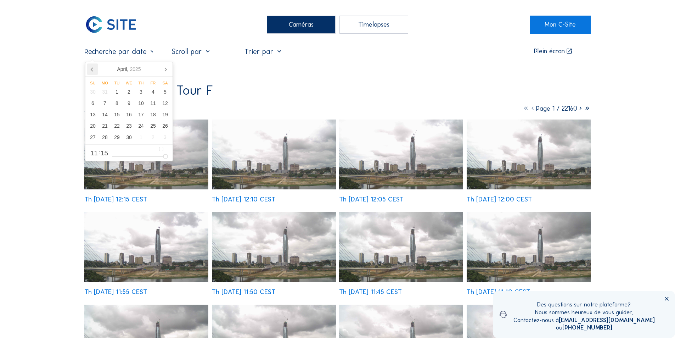
click at [90, 69] on icon at bounding box center [92, 68] width 11 height 11
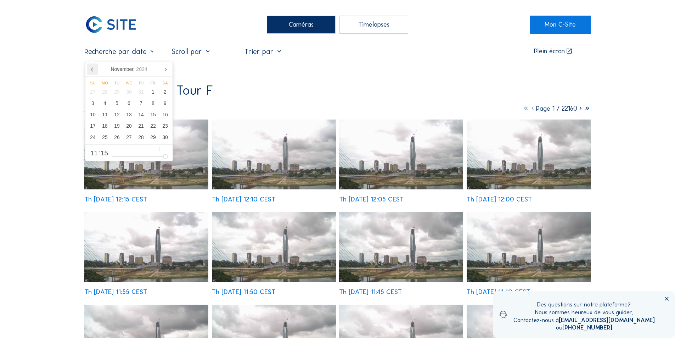
click at [90, 69] on icon at bounding box center [92, 68] width 11 height 11
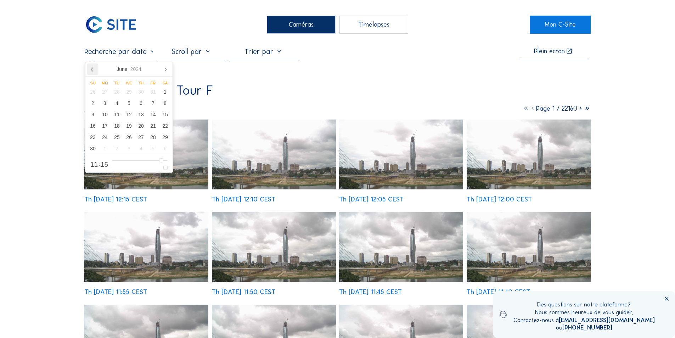
click at [90, 69] on icon at bounding box center [92, 68] width 11 height 11
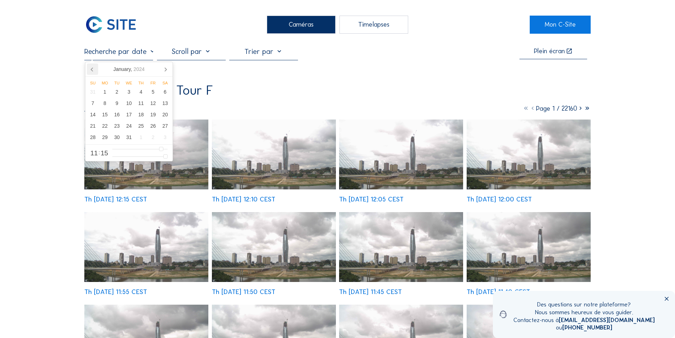
click at [90, 69] on icon at bounding box center [92, 68] width 11 height 11
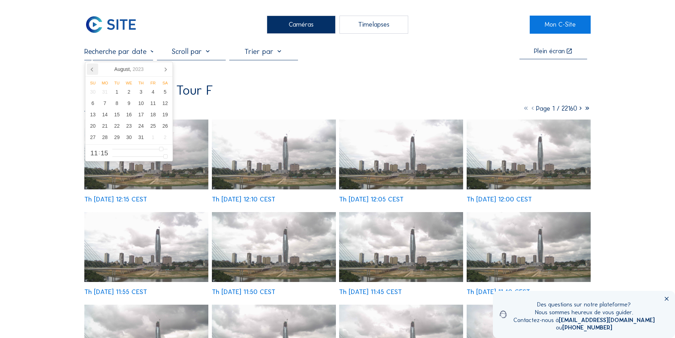
click at [90, 69] on icon at bounding box center [92, 68] width 11 height 11
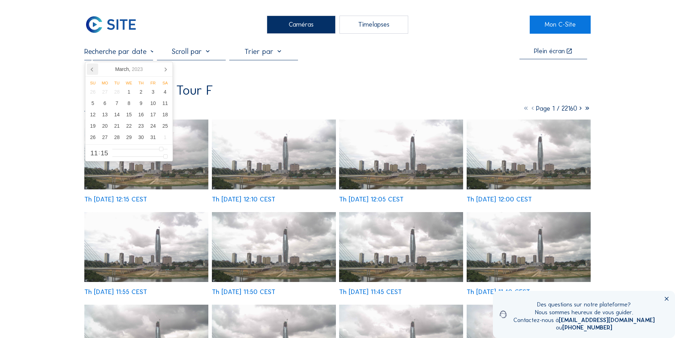
click at [90, 69] on icon at bounding box center [92, 68] width 11 height 11
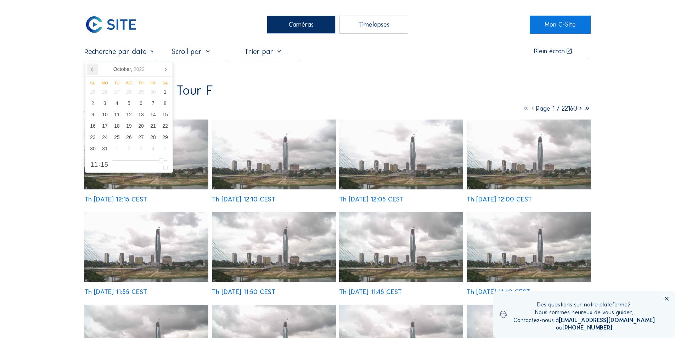
click at [90, 69] on icon at bounding box center [92, 68] width 11 height 11
click at [166, 68] on icon at bounding box center [165, 68] width 11 height 11
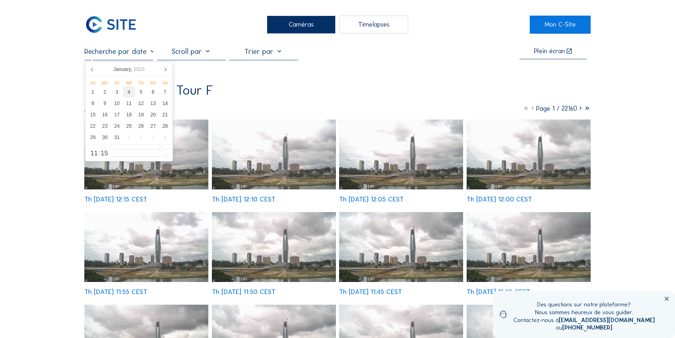
click at [128, 92] on div "4" at bounding box center [129, 91] width 12 height 11
type input "[DATE] 11:15"
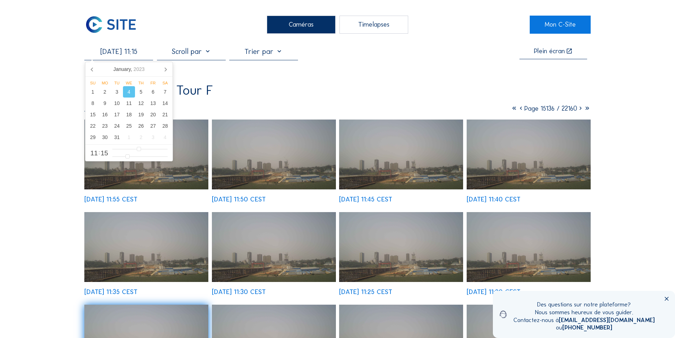
click at [171, 172] on img at bounding box center [146, 154] width 124 height 70
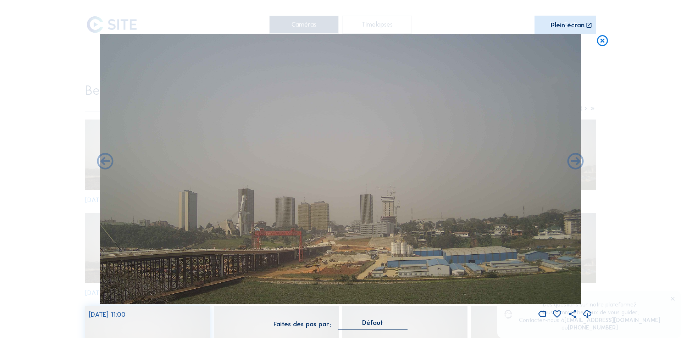
click at [588, 313] on icon at bounding box center [587, 314] width 10 height 12
